Goal: Task Accomplishment & Management: Manage account settings

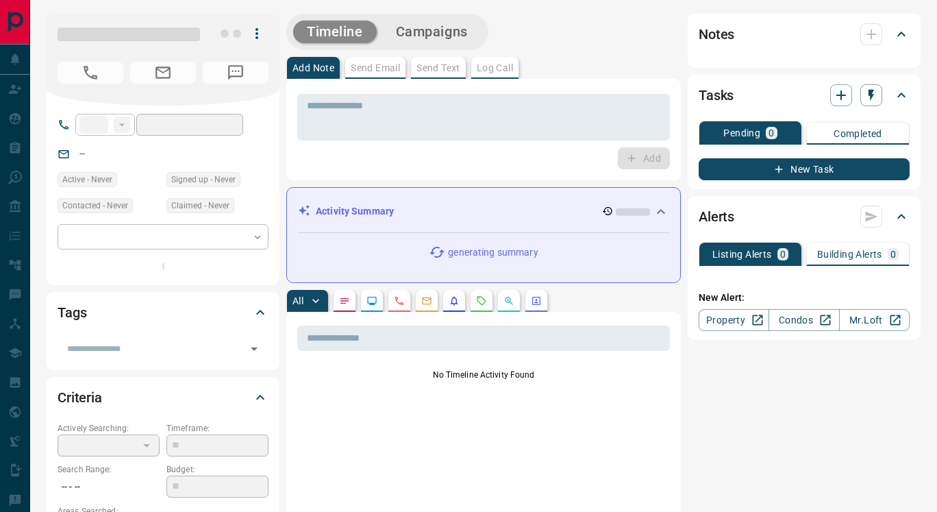
type input "**"
type input "**********"
type input "*******"
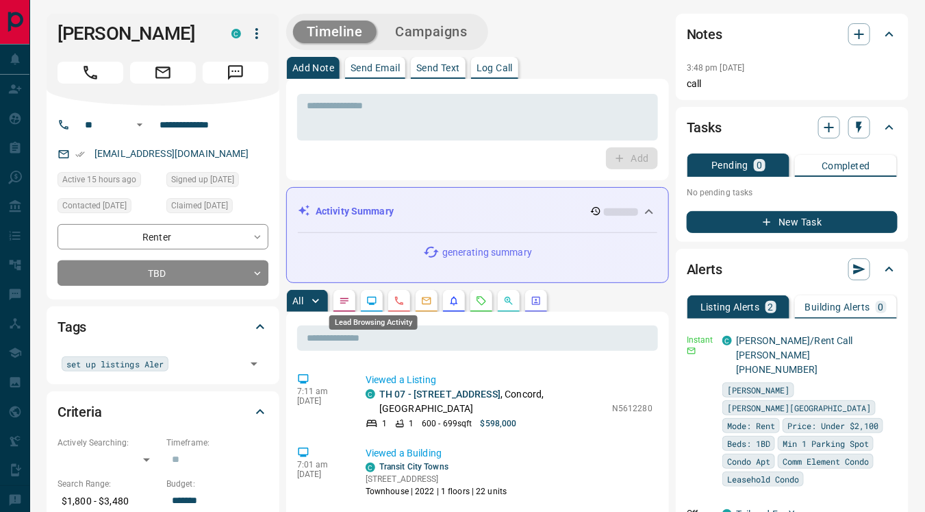
click at [372, 303] on icon "Lead Browsing Activity" at bounding box center [371, 300] width 11 height 11
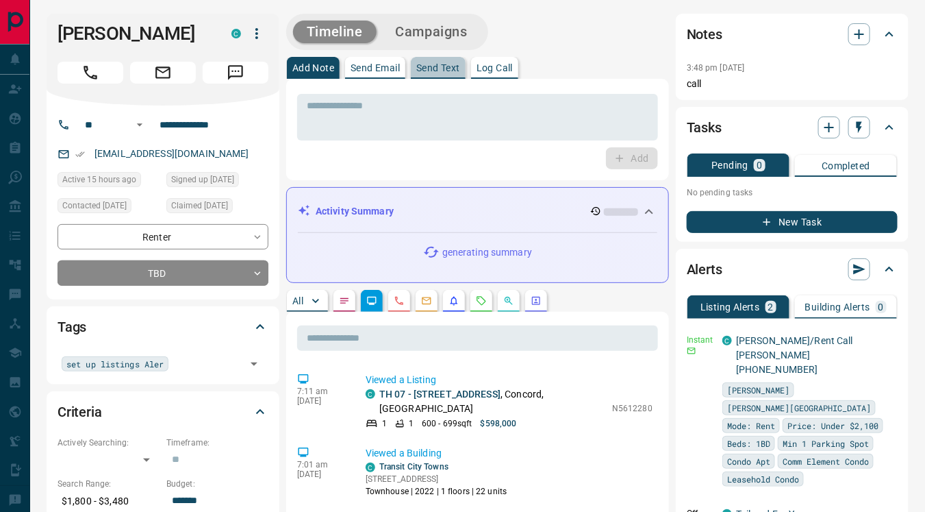
click at [434, 64] on p "Send Text" at bounding box center [438, 68] width 44 height 10
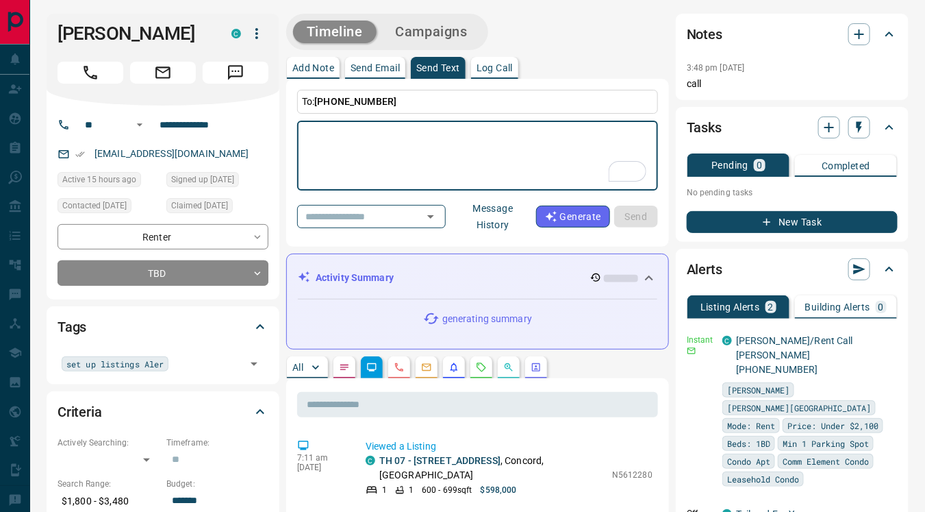
scroll to position [134, 0]
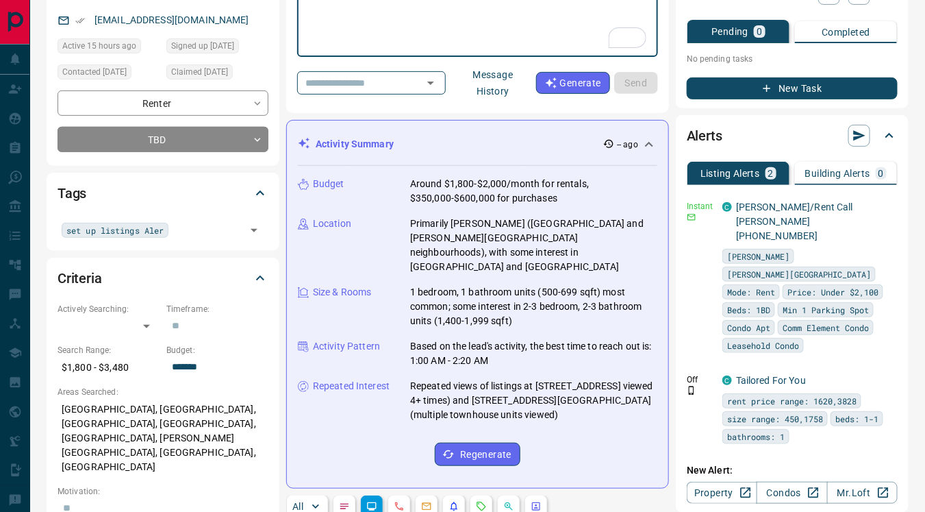
click at [507, 77] on button "Message History" at bounding box center [493, 83] width 86 height 38
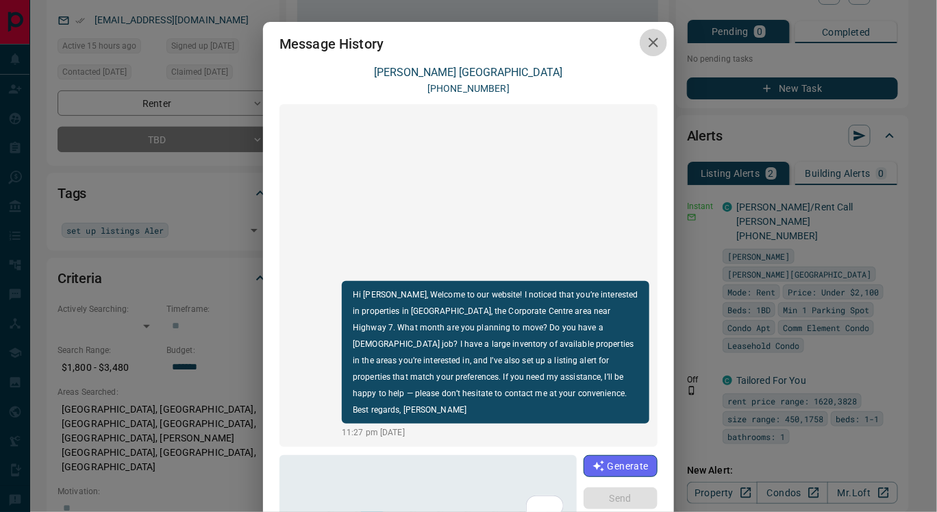
click at [645, 39] on icon "button" at bounding box center [653, 42] width 16 height 16
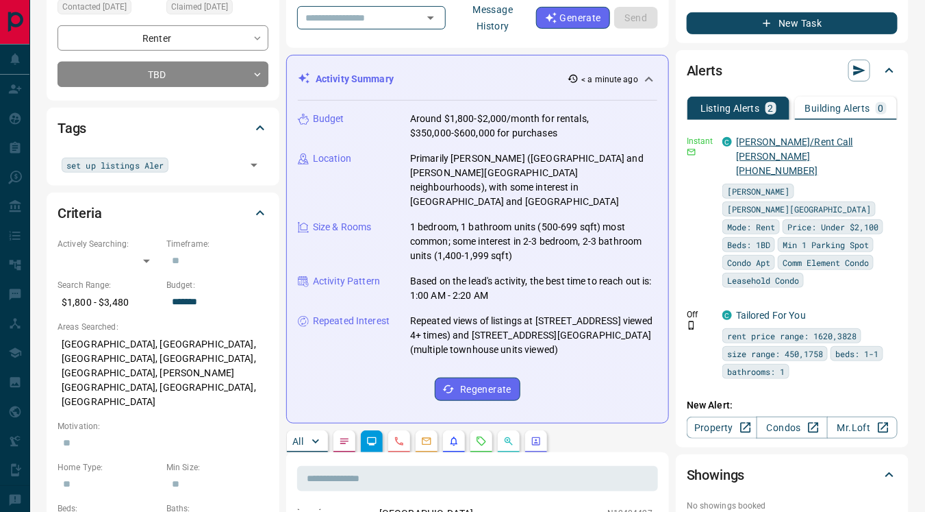
scroll to position [198, 0]
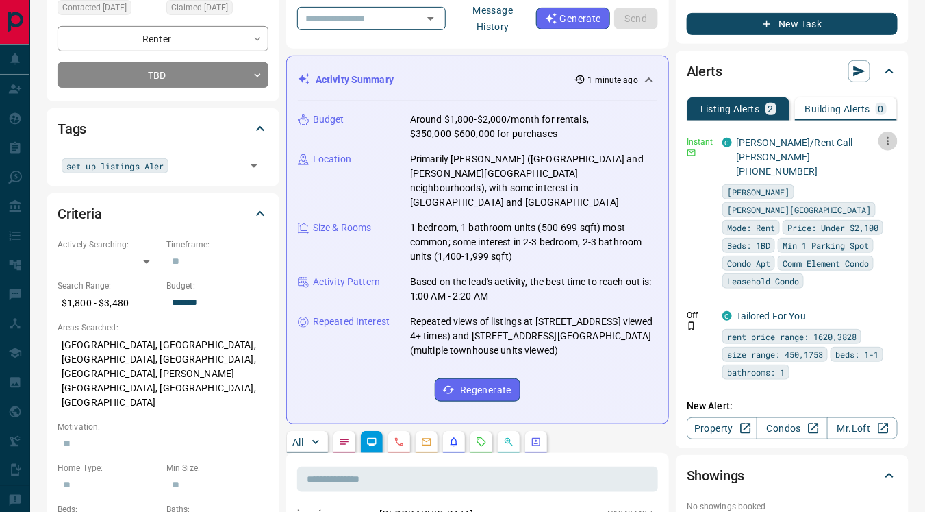
click at [889, 140] on icon "button" at bounding box center [888, 141] width 2 height 8
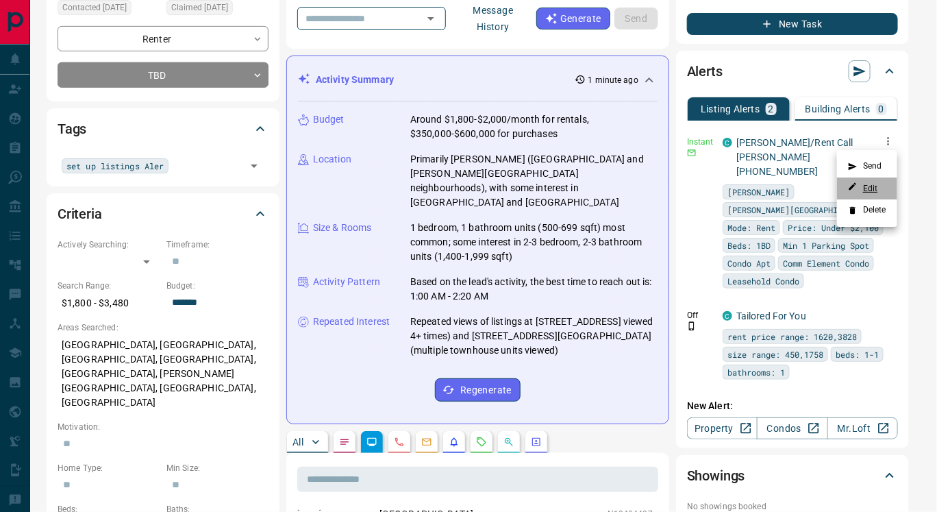
click at [870, 186] on link "Edit" at bounding box center [863, 187] width 30 height 13
click at [369, 346] on div at bounding box center [468, 256] width 937 height 512
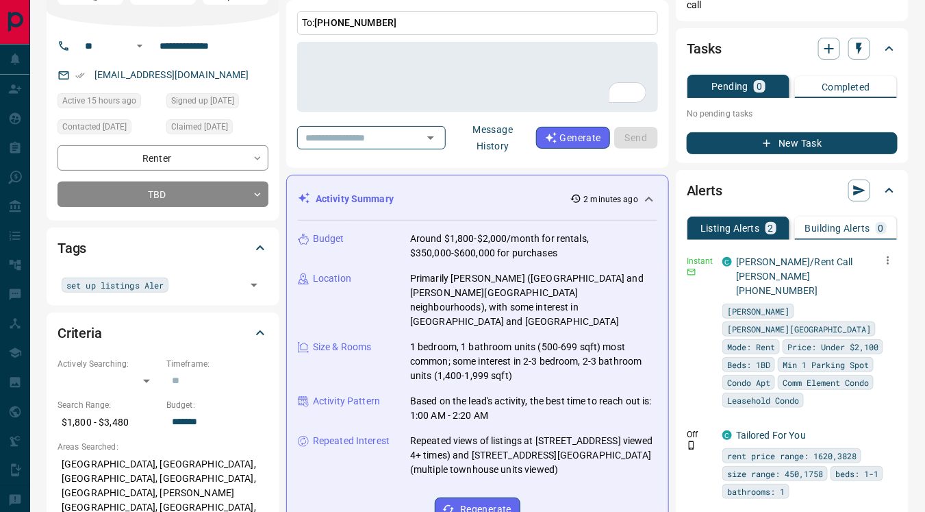
scroll to position [73, 0]
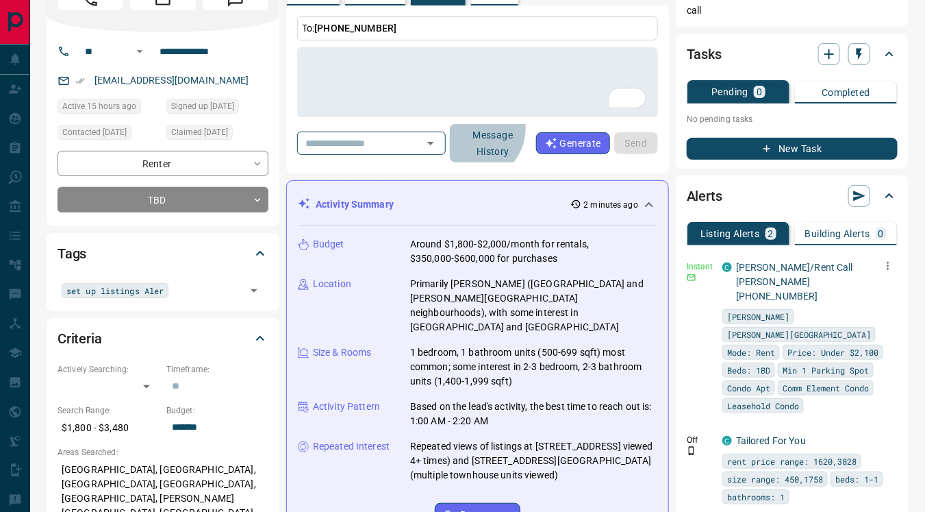
click at [496, 127] on button "Message History" at bounding box center [493, 143] width 86 height 38
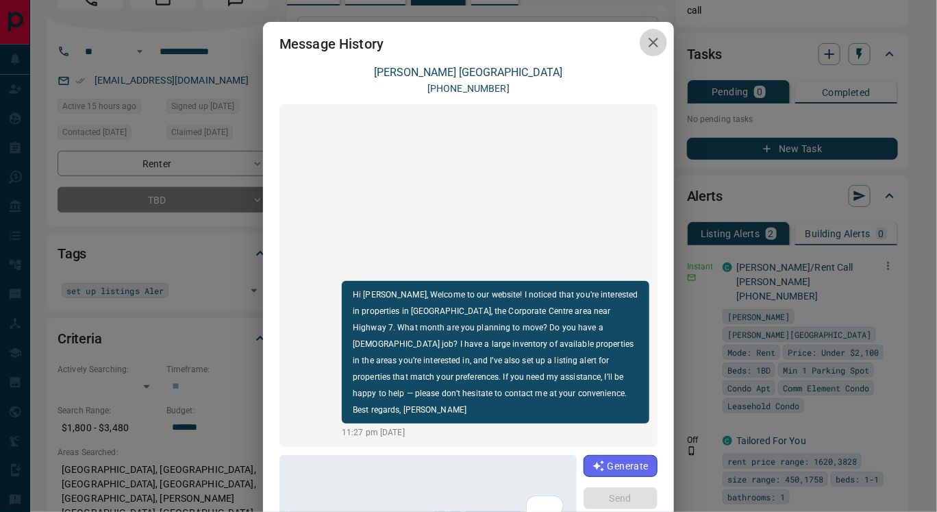
click at [648, 40] on icon "button" at bounding box center [653, 43] width 10 height 10
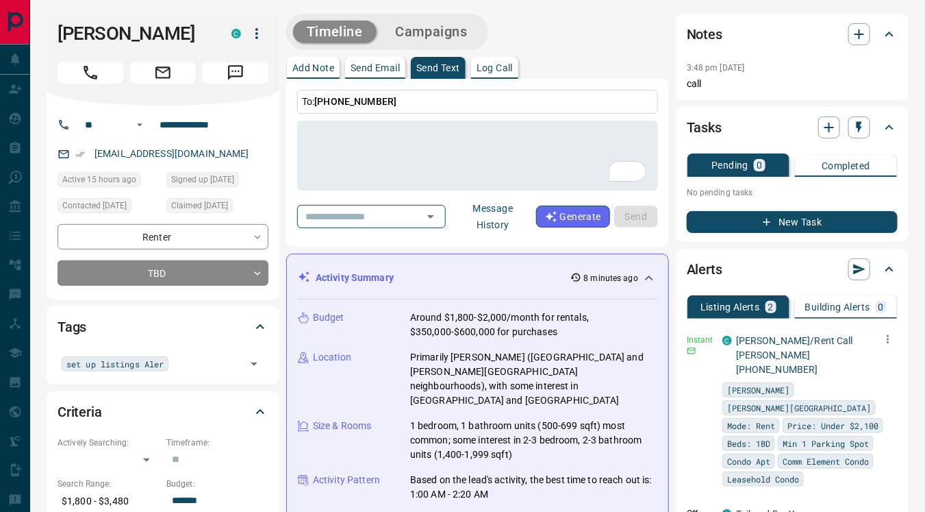
scroll to position [438, 0]
